Goal: Information Seeking & Learning: Learn about a topic

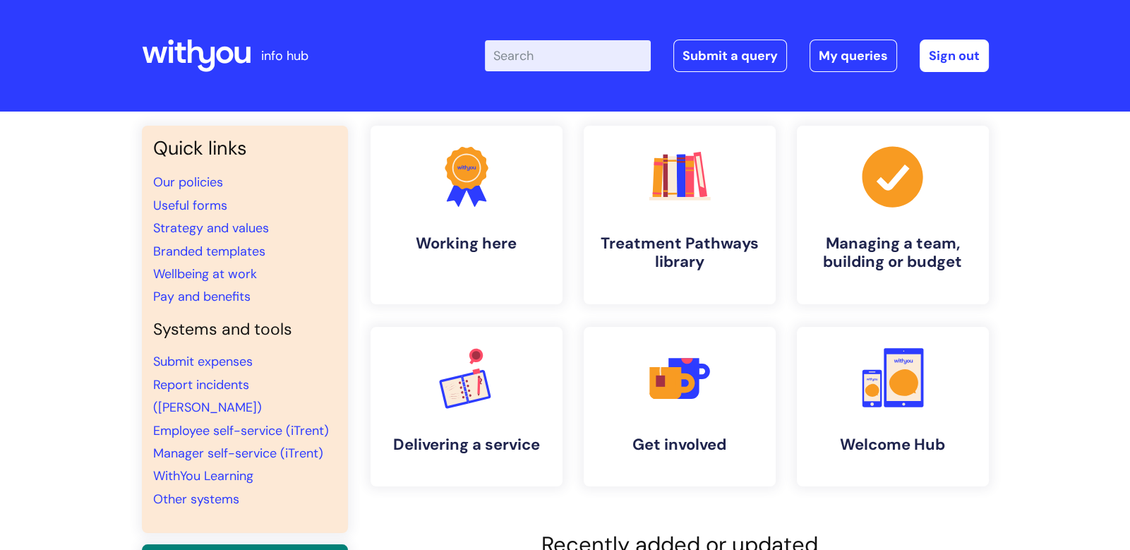
click at [545, 53] on input "Enter your search term here..." at bounding box center [568, 55] width 166 height 31
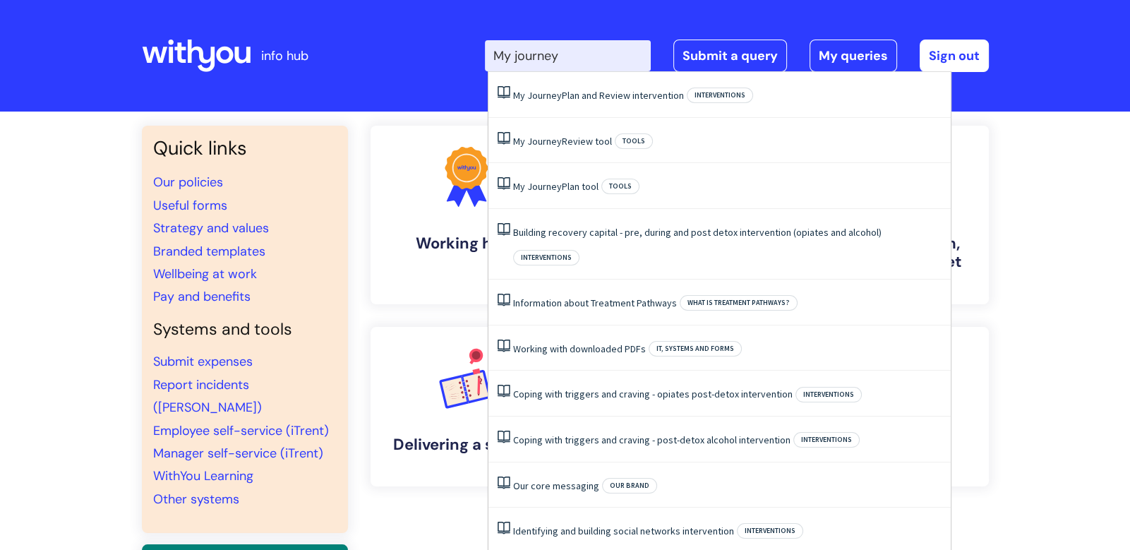
type input "My journey"
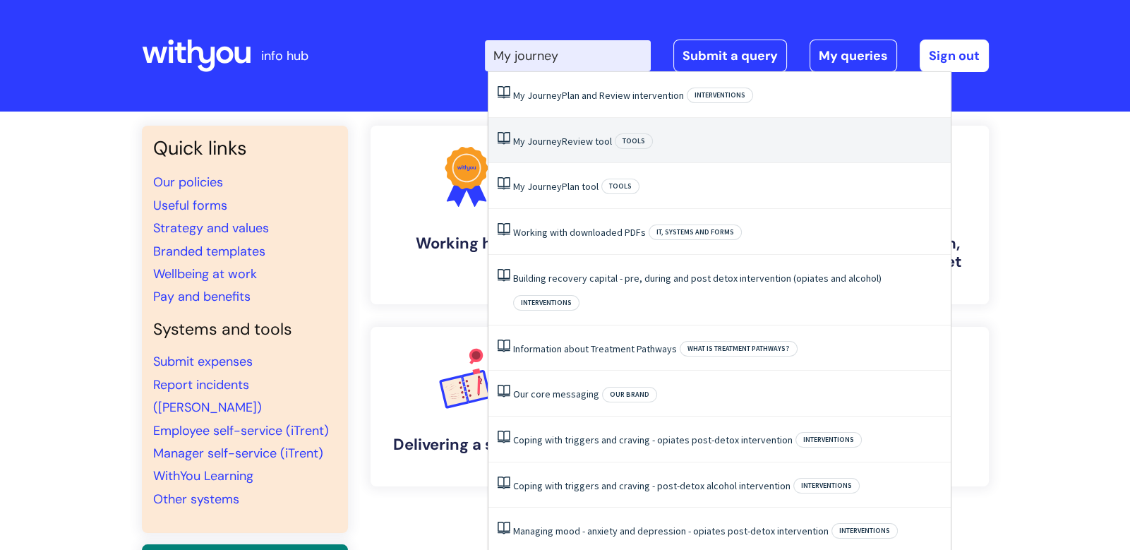
click at [609, 139] on link "My Journey Review tool" at bounding box center [562, 141] width 99 height 13
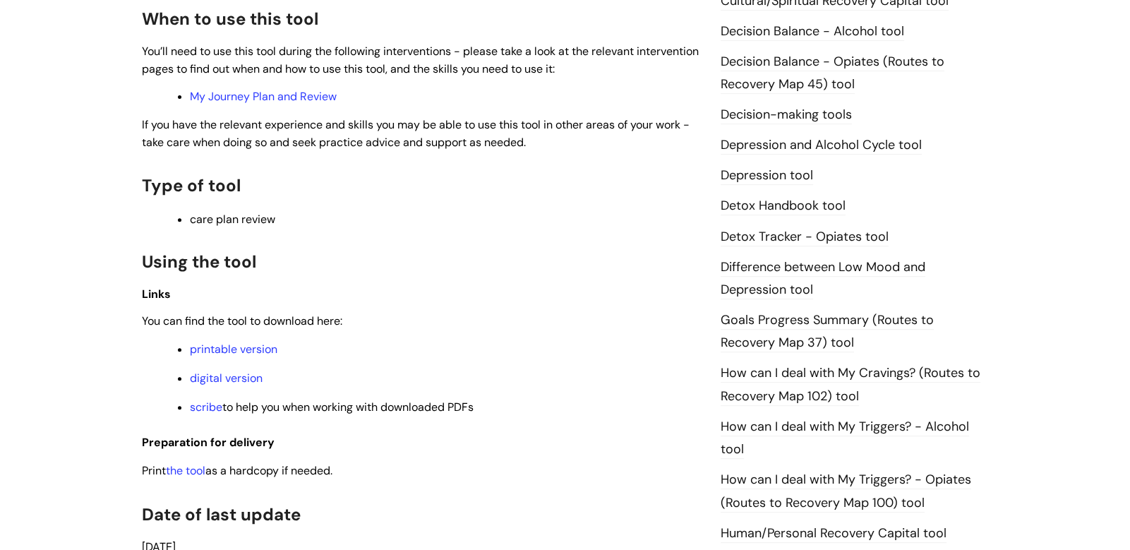
scroll to position [716, 0]
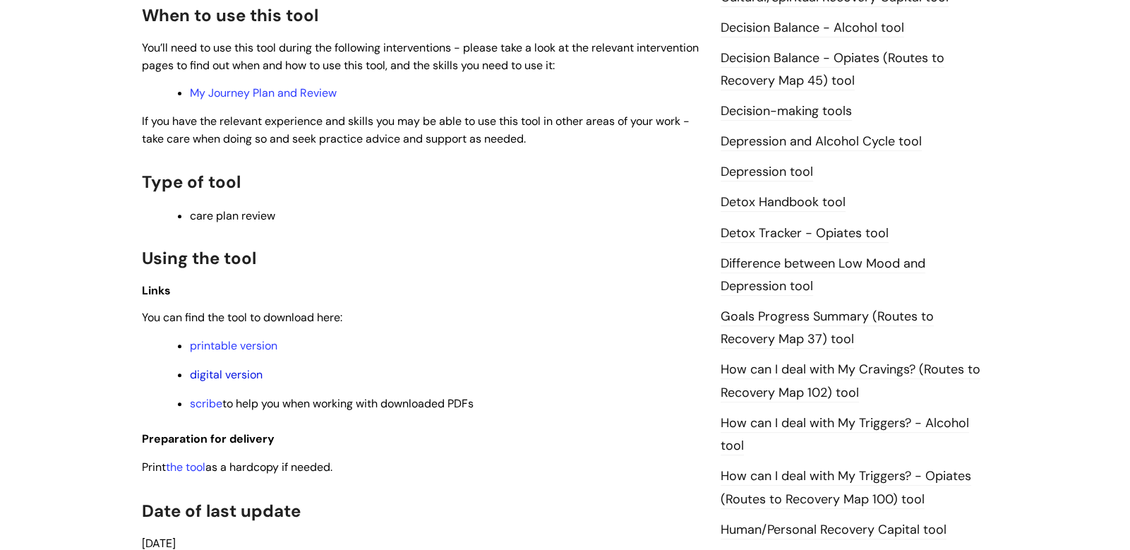
click at [222, 374] on link "digital version" at bounding box center [226, 374] width 73 height 15
click at [228, 378] on link "digital version" at bounding box center [226, 374] width 73 height 15
click at [248, 374] on link "digital version" at bounding box center [226, 374] width 73 height 15
click at [219, 375] on link "digital version" at bounding box center [226, 374] width 73 height 15
